Goal: Information Seeking & Learning: Learn about a topic

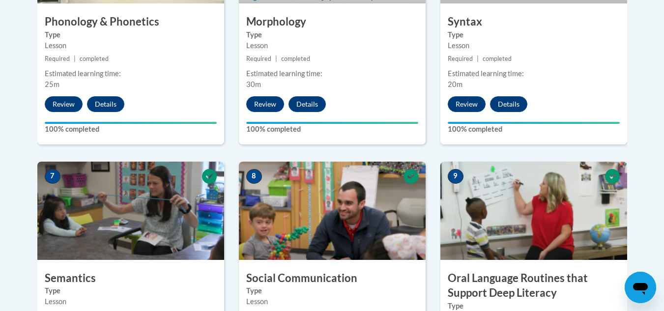
scroll to position [659, 0]
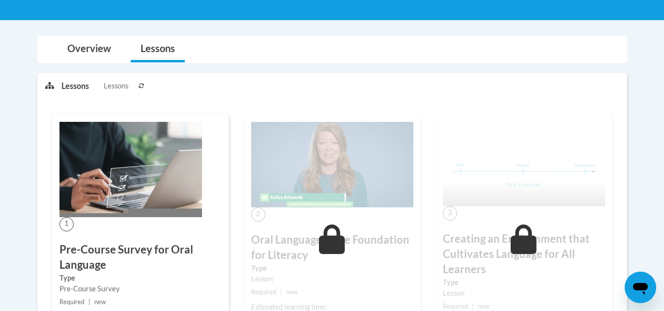
scroll to position [184, 0]
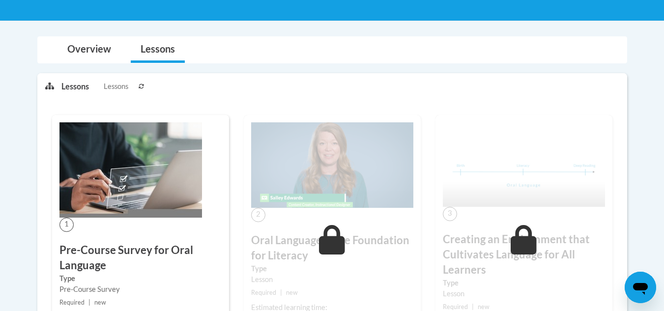
click at [151, 171] on img at bounding box center [131, 169] width 143 height 95
click at [92, 251] on h3 "Pre-Course Survey for Oral Language" at bounding box center [141, 258] width 162 height 30
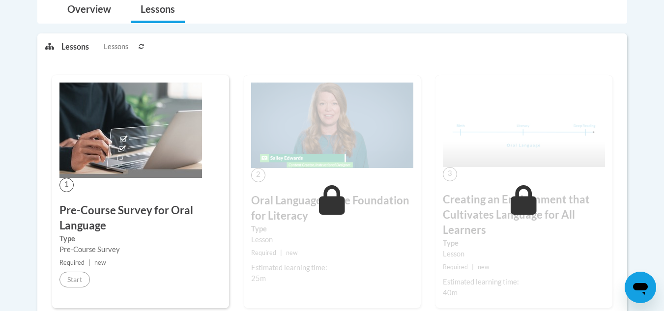
scroll to position [233, 0]
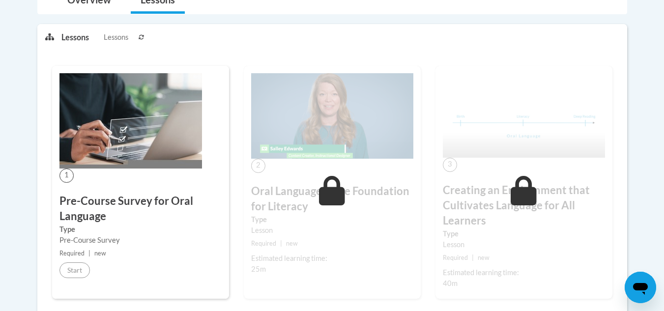
click at [126, 113] on img at bounding box center [131, 120] width 143 height 95
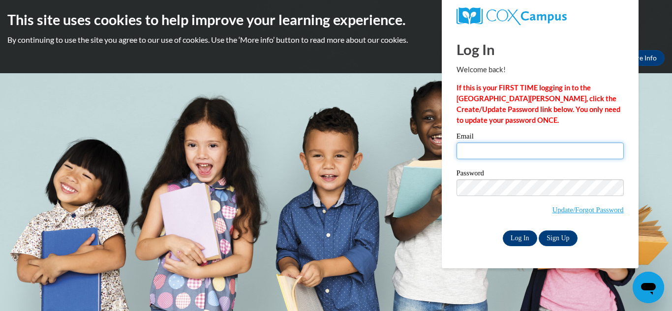
type input "reinhoav@wauwatosa.k12.wi.us"
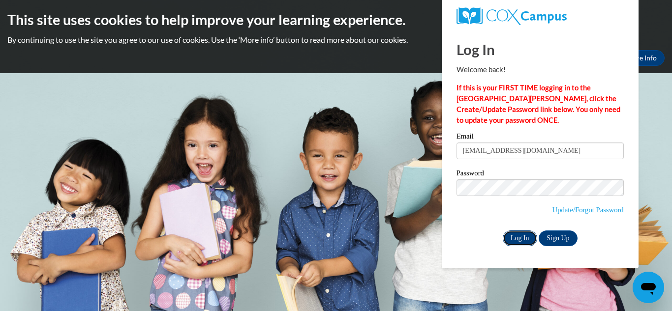
click at [518, 237] on input "Log In" at bounding box center [520, 239] width 34 height 16
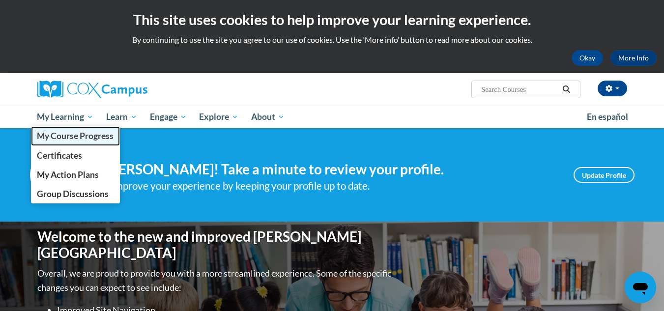
click at [75, 137] on span "My Course Progress" at bounding box center [75, 136] width 77 height 10
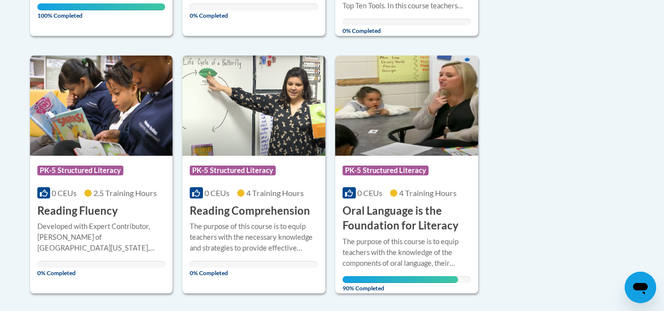
scroll to position [446, 0]
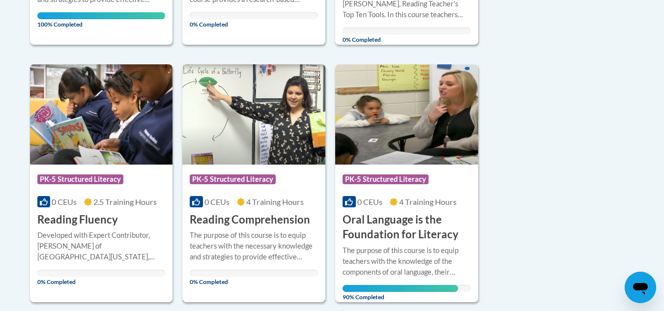
click at [277, 189] on div "Course Category: PK-5 Structured Literacy" at bounding box center [254, 181] width 128 height 22
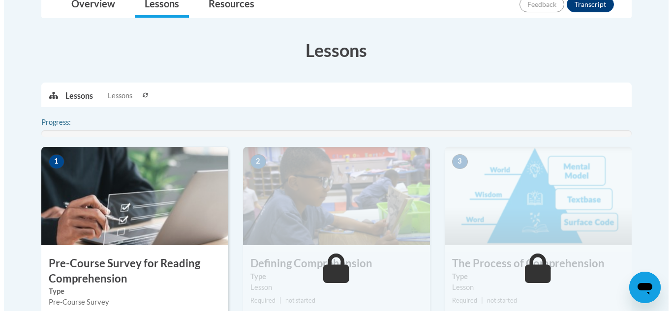
scroll to position [248, 0]
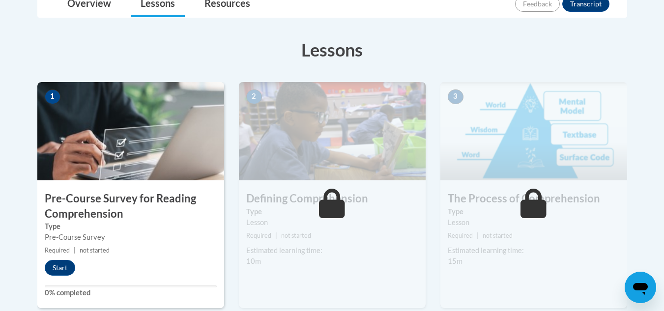
click at [135, 168] on img at bounding box center [130, 131] width 187 height 98
click at [65, 262] on button "Start" at bounding box center [60, 268] width 30 height 16
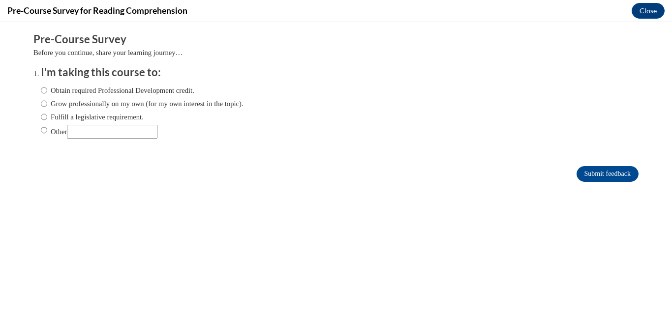
scroll to position [0, 0]
click at [97, 117] on label "Fulfill a legislative requirement." at bounding box center [92, 117] width 103 height 11
click at [47, 117] on input "Fulfill a legislative requirement." at bounding box center [44, 117] width 6 height 11
radio input "true"
click at [578, 170] on input "Submit feedback" at bounding box center [607, 174] width 62 height 16
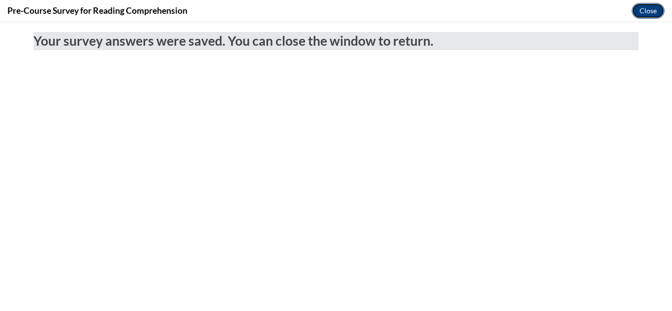
click at [645, 12] on button "Close" at bounding box center [648, 11] width 33 height 16
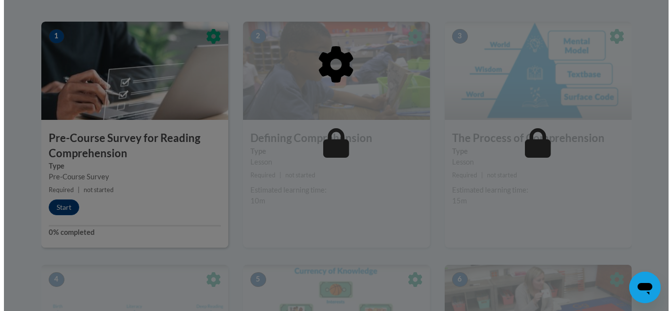
scroll to position [311, 0]
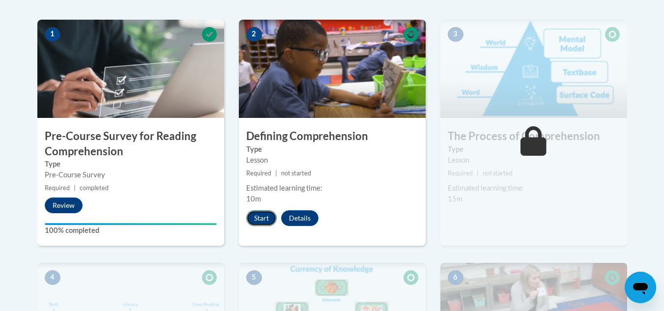
click at [255, 219] on button "Start" at bounding box center [261, 219] width 30 height 16
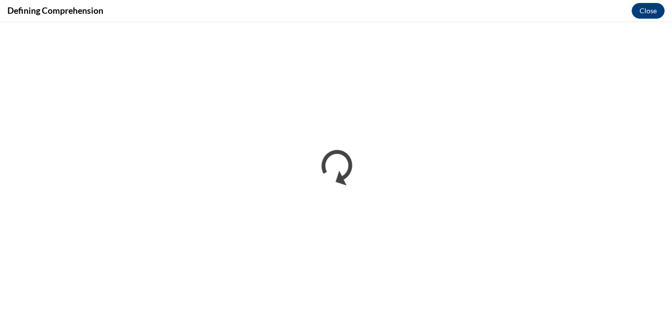
scroll to position [0, 0]
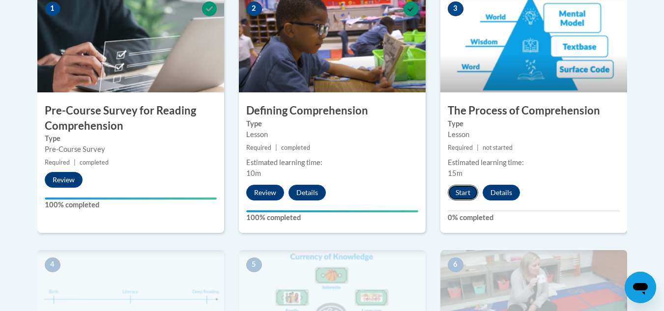
click at [461, 195] on button "Start" at bounding box center [463, 193] width 30 height 16
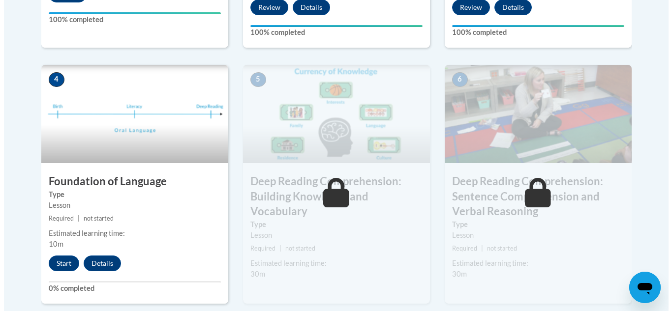
scroll to position [526, 0]
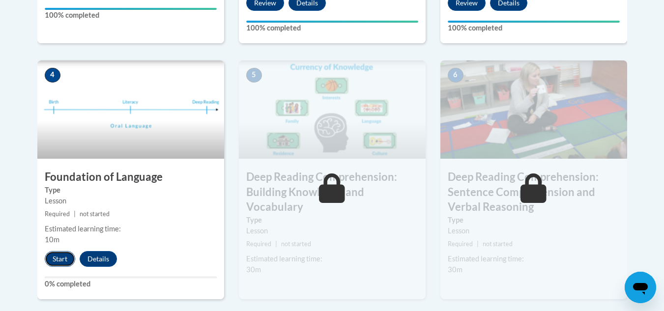
click at [58, 253] on button "Start" at bounding box center [60, 259] width 30 height 16
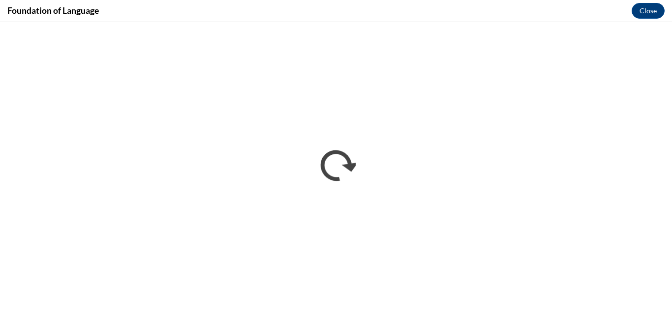
scroll to position [0, 0]
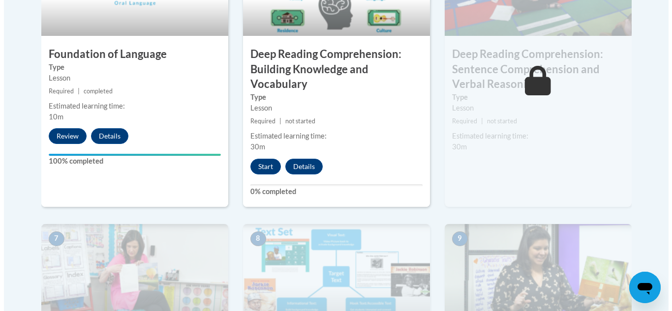
scroll to position [657, 0]
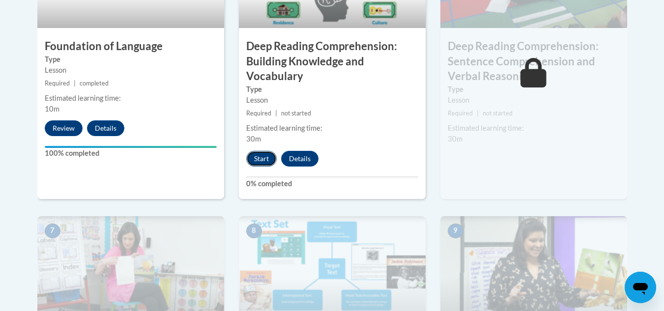
click at [257, 163] on button "Start" at bounding box center [261, 159] width 30 height 16
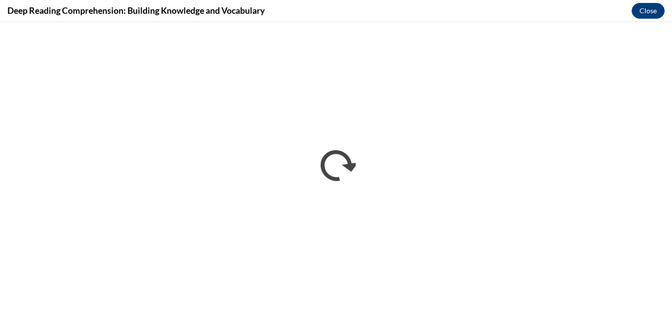
scroll to position [0, 0]
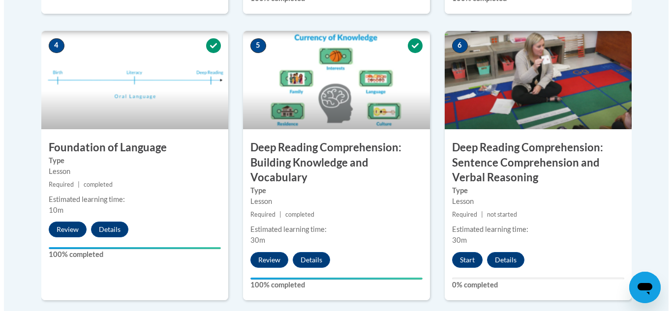
scroll to position [647, 0]
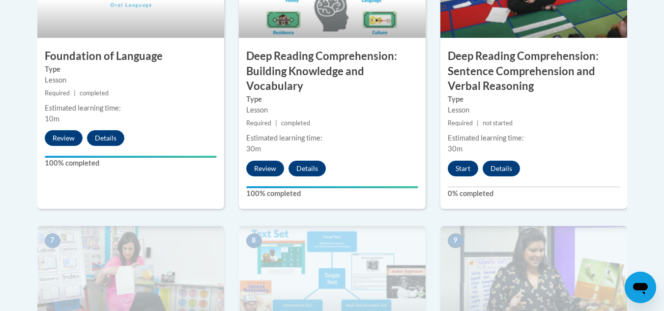
click at [474, 161] on div "Start Details Feedback" at bounding box center [487, 169] width 92 height 16
click at [471, 162] on button "Start" at bounding box center [463, 169] width 30 height 16
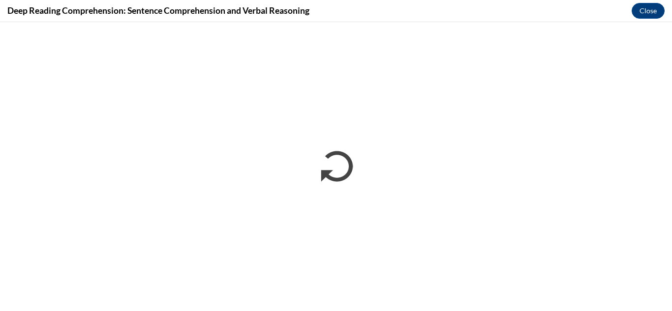
scroll to position [0, 0]
